Goal: Task Accomplishment & Management: Manage account settings

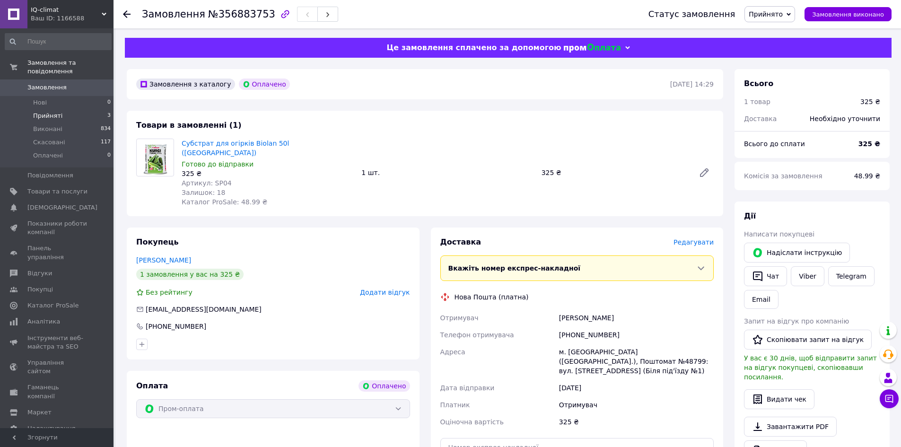
click at [43, 112] on span "Прийняті" at bounding box center [47, 116] width 29 height 9
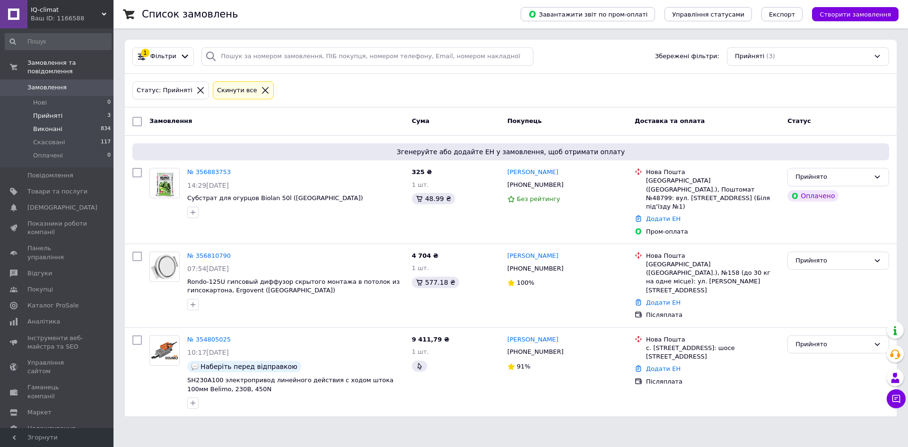
click at [51, 125] on span "Виконані" at bounding box center [47, 129] width 29 height 9
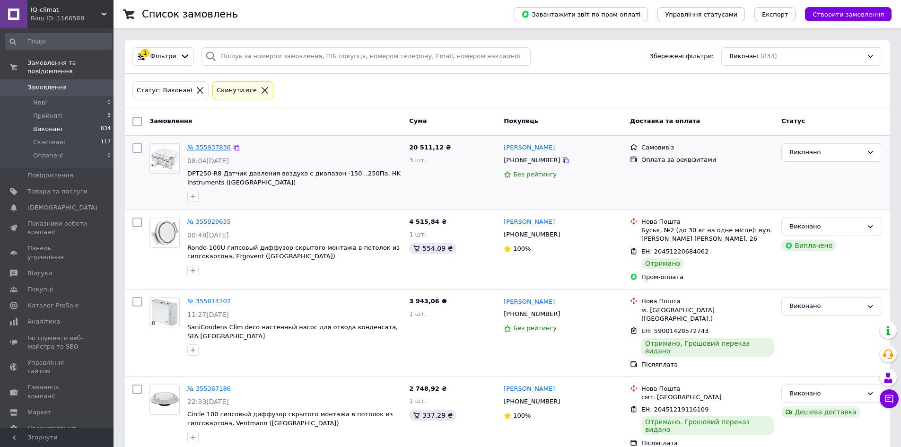
click at [206, 146] on link "№ 355937836" at bounding box center [209, 147] width 44 height 7
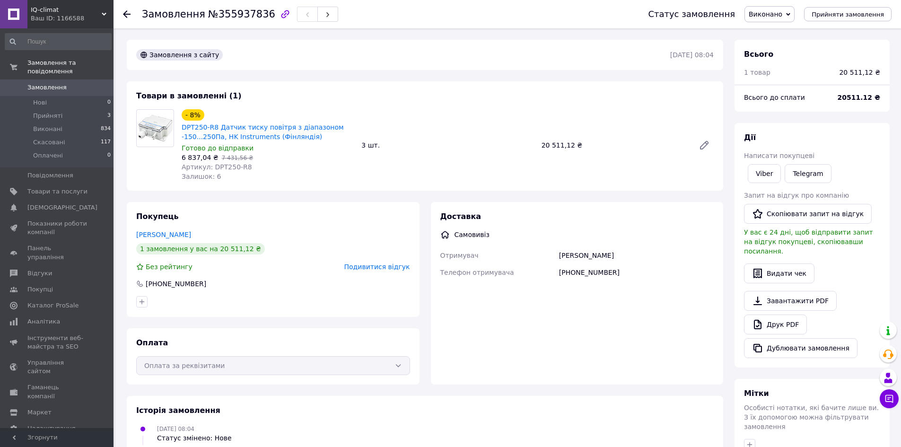
click at [368, 267] on span "Подивитися відгук" at bounding box center [377, 267] width 66 height 8
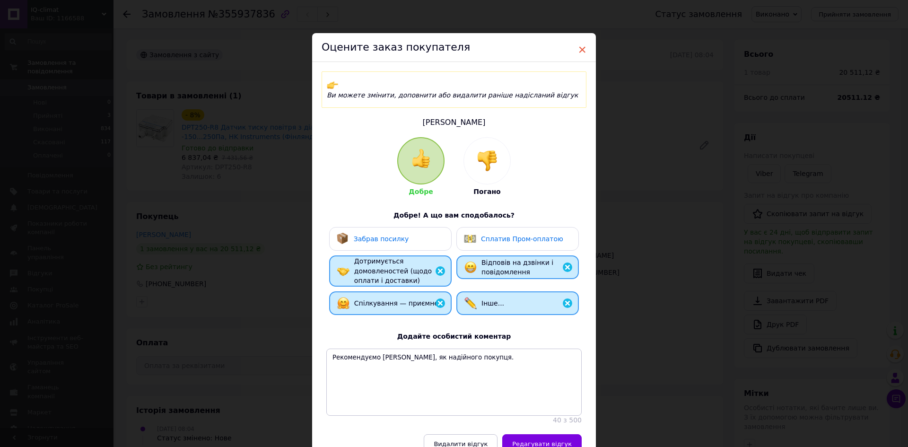
click at [579, 47] on span "×" at bounding box center [582, 50] width 9 height 16
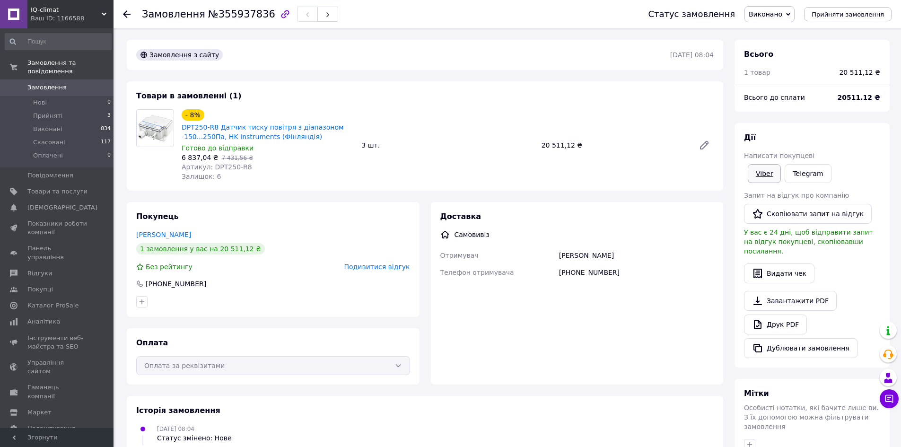
click at [759, 172] on link "Viber" at bounding box center [764, 173] width 33 height 19
click at [782, 211] on button "Скопіювати запит на відгук" at bounding box center [808, 214] width 128 height 20
click at [49, 112] on span "Прийняті" at bounding box center [47, 116] width 29 height 9
